Goal: Browse casually

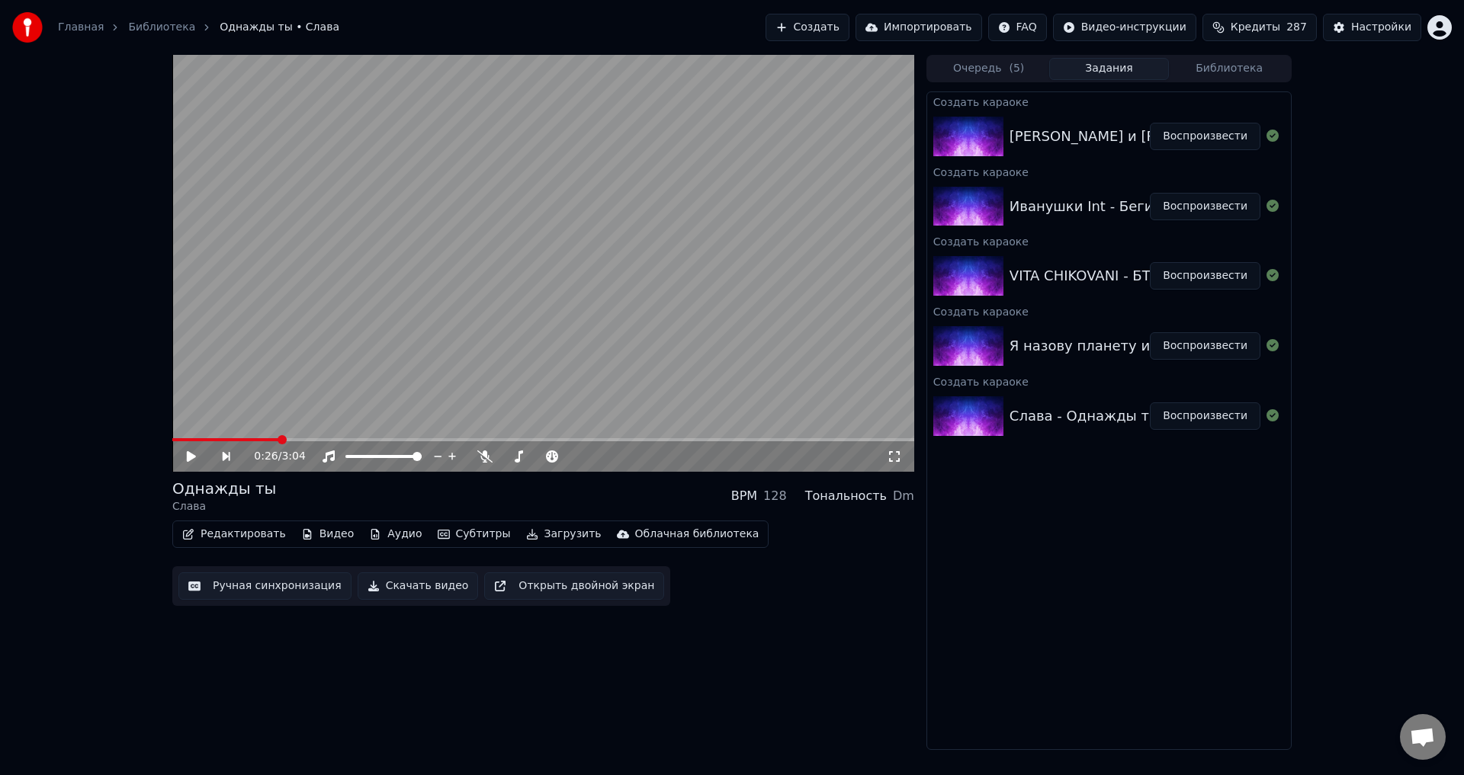
click at [1122, 135] on div "[PERSON_NAME] и [PERSON_NAME] - Это было красиво" at bounding box center [1203, 136] width 389 height 21
drag, startPoint x: 1159, startPoint y: 58, endPoint x: 1159, endPoint y: 40, distance: 18.3
click at [1463, 0] on html "Главная Библиотека Однажды ты • Слава Создать Импортировать FAQ Видео-инструкци…" at bounding box center [732, 387] width 1464 height 775
